Goal: Task Accomplishment & Management: Complete application form

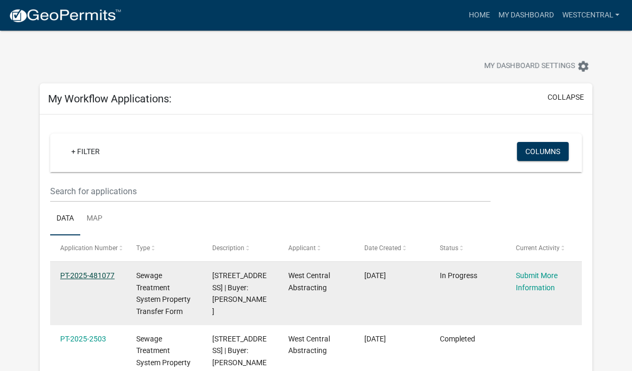
click at [99, 275] on link "PT-2025-481077" at bounding box center [87, 275] width 54 height 8
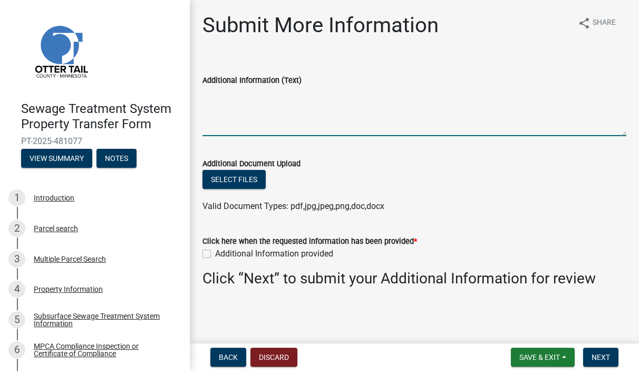
click at [270, 127] on textarea "Additional Information (Text)" at bounding box center [415, 112] width 424 height 50
click at [236, 181] on button "Select files" at bounding box center [234, 179] width 63 height 19
click at [271, 248] on form "Click here when the requested information has been provided * Additional Inform…" at bounding box center [415, 241] width 424 height 38
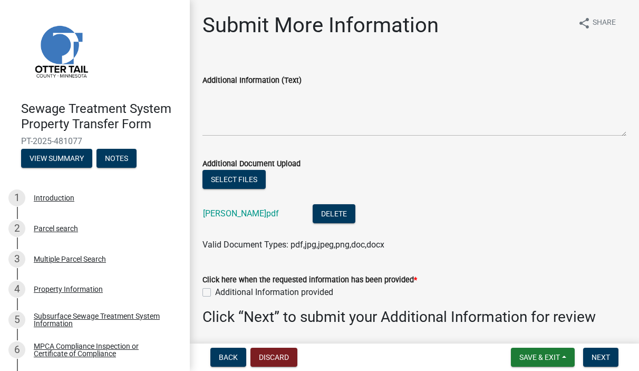
click at [215, 295] on label "Additional Information provided" at bounding box center [274, 292] width 118 height 13
click at [215, 293] on input "Additional Information provided" at bounding box center [218, 289] width 7 height 7
checkbox input "true"
click at [593, 349] on button "Next" at bounding box center [601, 357] width 35 height 19
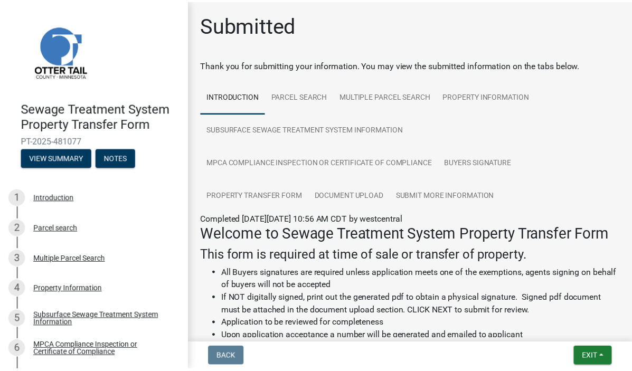
scroll to position [211, 0]
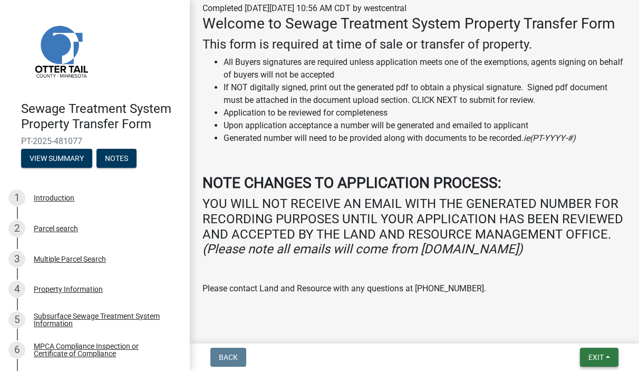
click at [596, 358] on span "Exit" at bounding box center [596, 357] width 15 height 8
click at [579, 334] on button "Save & Exit" at bounding box center [577, 329] width 84 height 25
